Goal: Complete application form: Complete application form

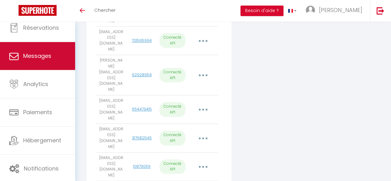
click at [40, 66] on link "Messages" at bounding box center [37, 56] width 75 height 28
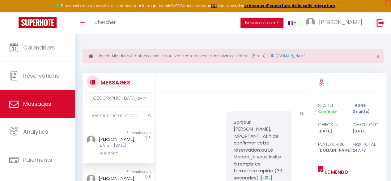
scroll to position [1538, 0]
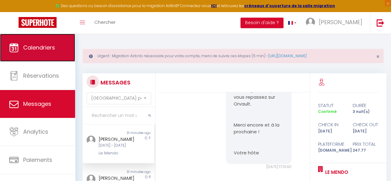
click at [46, 58] on link "Calendriers" at bounding box center [37, 48] width 75 height 28
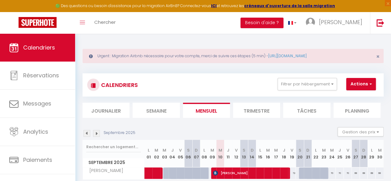
scroll to position [34, 0]
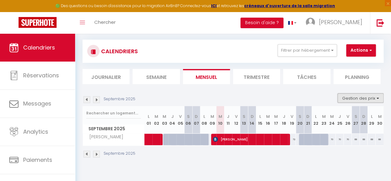
click at [346, 101] on button "Gestion des prix" at bounding box center [360, 97] width 46 height 9
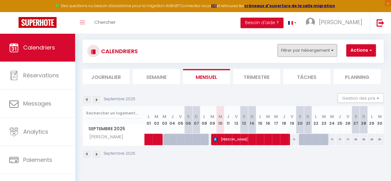
click at [316, 50] on button "Filtrer par hébergement" at bounding box center [306, 50] width 59 height 12
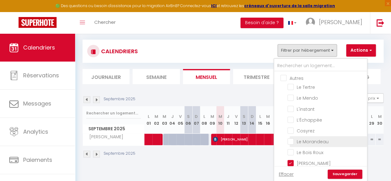
click at [296, 143] on input "Le Morandeau" at bounding box center [325, 141] width 77 height 6
checkbox input "true"
checkbox input "false"
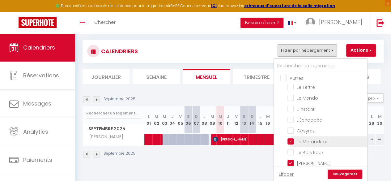
checkbox input "false"
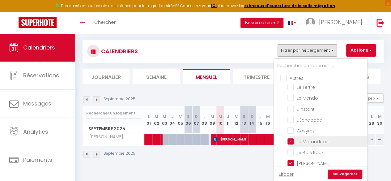
checkbox input "false"
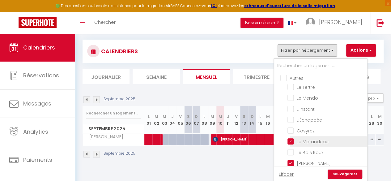
checkbox input "false"
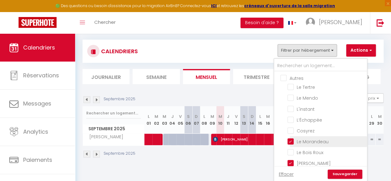
checkbox input "false"
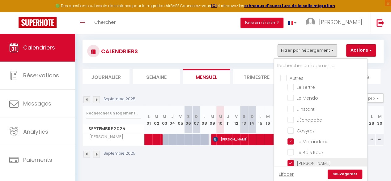
click at [295, 163] on input "[PERSON_NAME]" at bounding box center [325, 162] width 77 height 6
checkbox input "false"
click at [337, 175] on link "Sauvegarder" at bounding box center [344, 173] width 35 height 9
select select
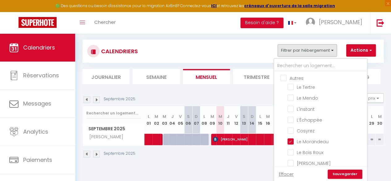
select select
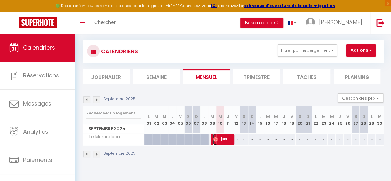
click at [223, 139] on span "[PERSON_NAME]" at bounding box center [222, 139] width 18 height 12
select select "OK"
select select "0"
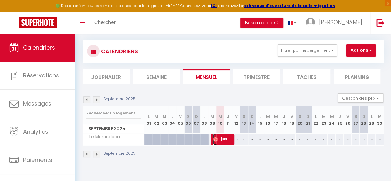
select select "1"
select select
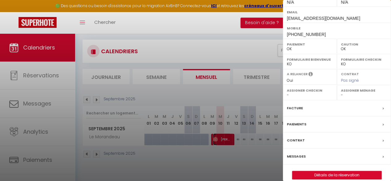
scroll to position [100, 0]
click at [315, 154] on div "Messages" at bounding box center [337, 156] width 108 height 16
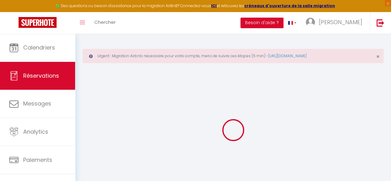
type input "Paulo"
type input "Marques"
type input "[EMAIL_ADDRESS][DOMAIN_NAME]"
type input "[PHONE_NUMBER]"
select select
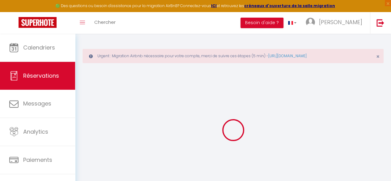
type input "50.83"
select select "73980"
select select "1"
select select
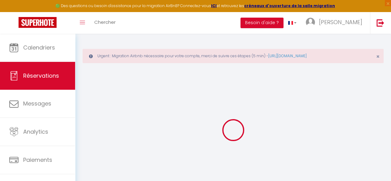
type input "3"
select select "12"
select select
type input "210"
checkbox input "false"
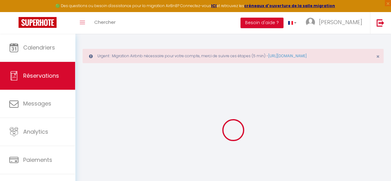
type input "12.6"
select select "1"
type input "98"
type input "0"
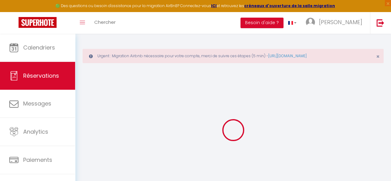
select index
select select
select select "15"
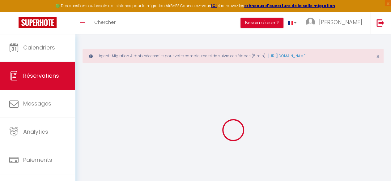
checkbox input "false"
select index
select select
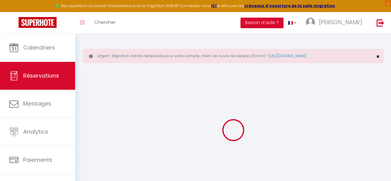
checkbox input "false"
select index
select select
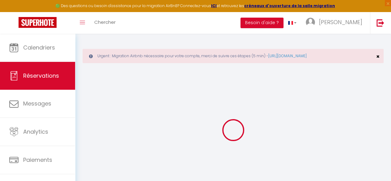
checkbox input "false"
select index
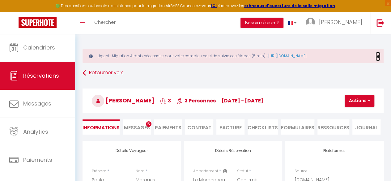
click at [378, 56] on span "×" at bounding box center [377, 57] width 3 height 8
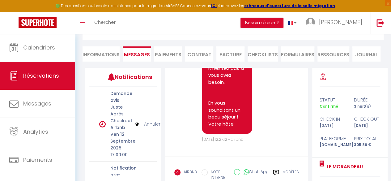
scroll to position [8, 0]
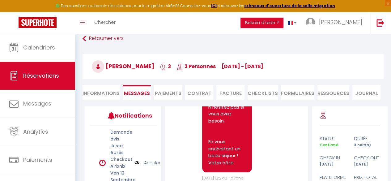
drag, startPoint x: 154, startPoint y: 68, endPoint x: 126, endPoint y: 67, distance: 28.4
click at [126, 67] on h3 "[PERSON_NAME] 3 3 Personnes [DATE] - [DATE]" at bounding box center [232, 66] width 301 height 25
copy span "Marques"
click at [209, 81] on div "[PERSON_NAME] 3 3 Personnes [DATE] - [DATE] Actions Enregistrer Dupliquer Suppr…" at bounding box center [232, 65] width 309 height 33
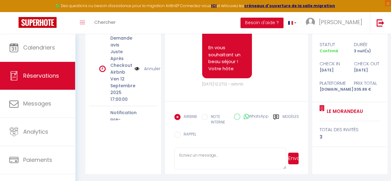
scroll to position [1315, 0]
click at [205, 149] on textarea at bounding box center [230, 158] width 112 height 22
paste textarea "Marques"
type textarea "Bonjour Mr [PERSON_NAME], J'espère que vous allez bien. Je me permets de vous c…"
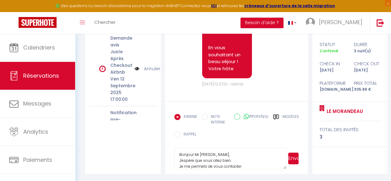
click at [238, 167] on textarea "Bonjour Mr [PERSON_NAME], J'espère que vous allez bien. Je me permets de vous c…" at bounding box center [230, 158] width 112 height 22
drag, startPoint x: 238, startPoint y: 167, endPoint x: 182, endPoint y: 151, distance: 58.2
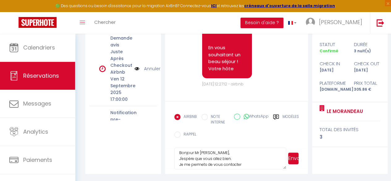
click at [182, 151] on textarea "Bonjour Mr [PERSON_NAME], J'espère que vous allez bien. Je me permets de vous c…" at bounding box center [230, 158] width 112 height 22
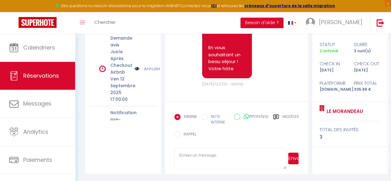
scroll to position [0, 0]
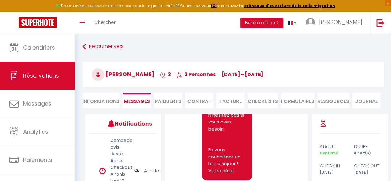
click at [98, 100] on li "Informations" at bounding box center [100, 100] width 37 height 15
select select
select index
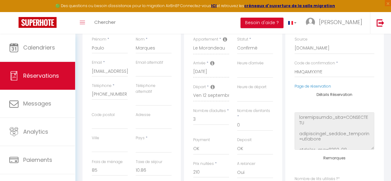
scroll to position [106, 0]
select select
select index
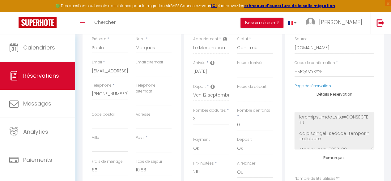
checkbox input "false"
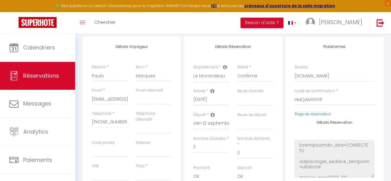
scroll to position [77, 0]
select select
select index
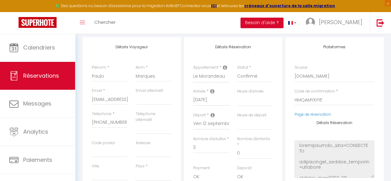
checkbox input "false"
select select
select index
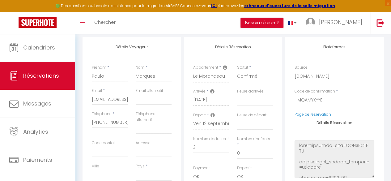
checkbox input "false"
select select
select index
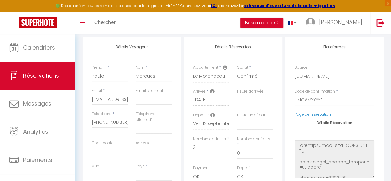
checkbox input "false"
select select
select index
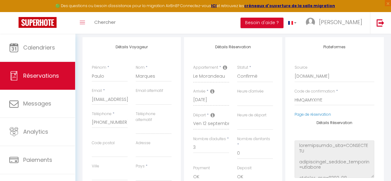
checkbox input "false"
select select
select index
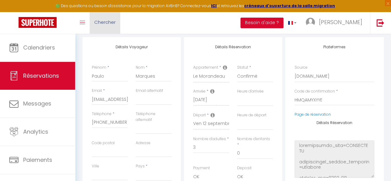
checkbox input "false"
drag, startPoint x: 161, startPoint y: 76, endPoint x: 132, endPoint y: 75, distance: 28.4
click at [132, 75] on div "Nom * Marques" at bounding box center [154, 76] width 44 height 23
select select
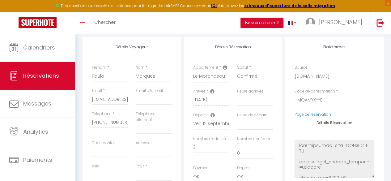
select select
select index
checkbox input "false"
select select
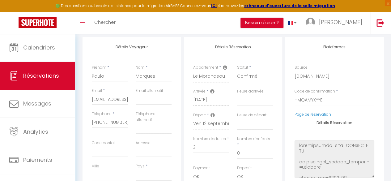
select select
select index
checkbox input "false"
select select
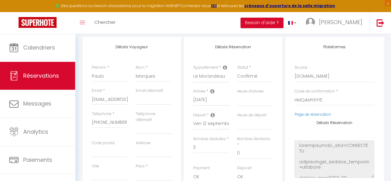
select select
select index
checkbox input "false"
select select
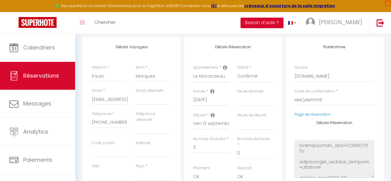
select select
select index
checkbox input "false"
select select
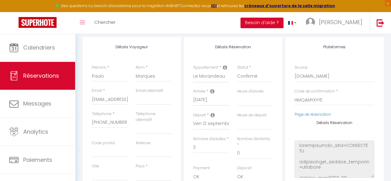
select select
select index
checkbox input "false"
select select
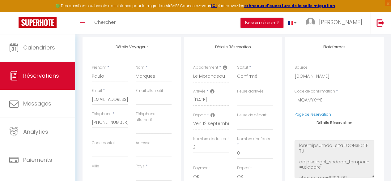
select select
select index
checkbox input "false"
select select
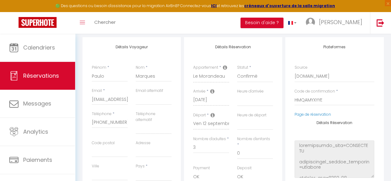
select select
select index
checkbox input "false"
select select
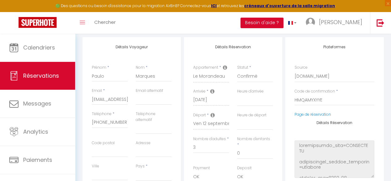
select select
select index
checkbox input "false"
select select
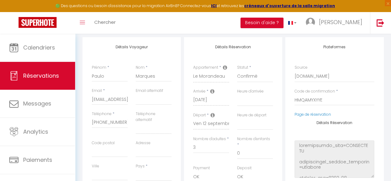
select select
select index
checkbox input "false"
select select
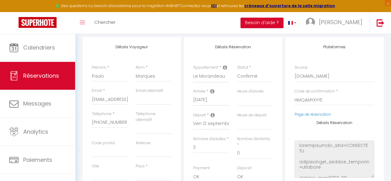
select select
select index
checkbox input "false"
select select
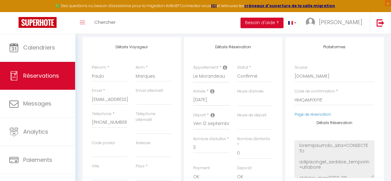
select select
select index
checkbox input "false"
select select
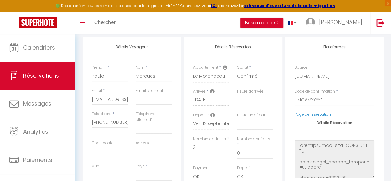
select select
select index
checkbox input "false"
select select
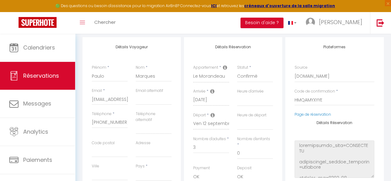
select select
select index
checkbox input "false"
select select
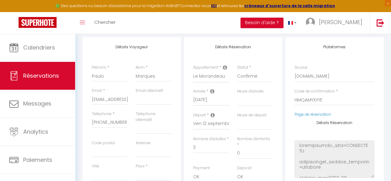
select select
select index
checkbox input "false"
select select
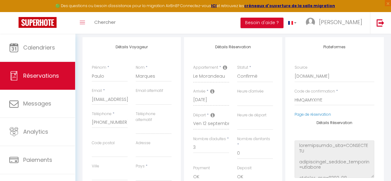
select select
select index
checkbox input "false"
select select
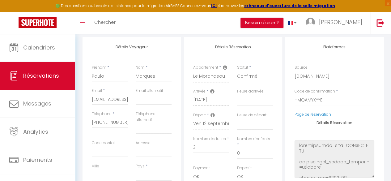
select select
select index
checkbox input "false"
select select
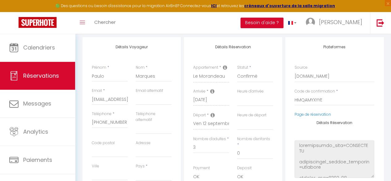
select select
select index
checkbox input "false"
select select
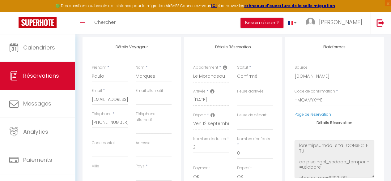
select select
select index
checkbox input "false"
